Goal: Navigation & Orientation: Find specific page/section

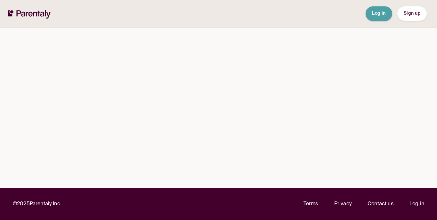
click at [377, 15] on span "Log in" at bounding box center [379, 13] width 14 height 4
